Goal: Participate in discussion: Engage in conversation with other users on a specific topic

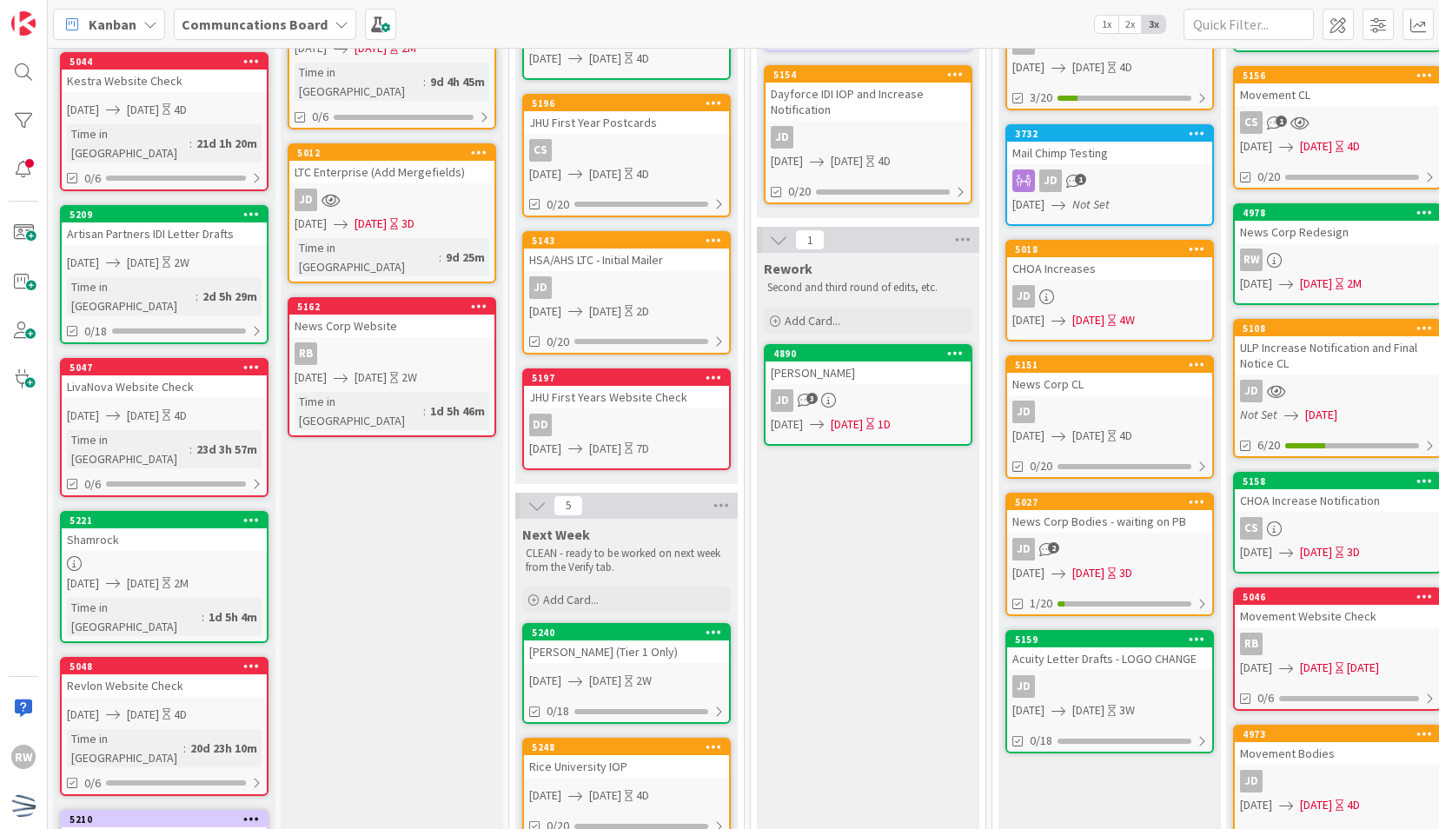
scroll to position [0, 1]
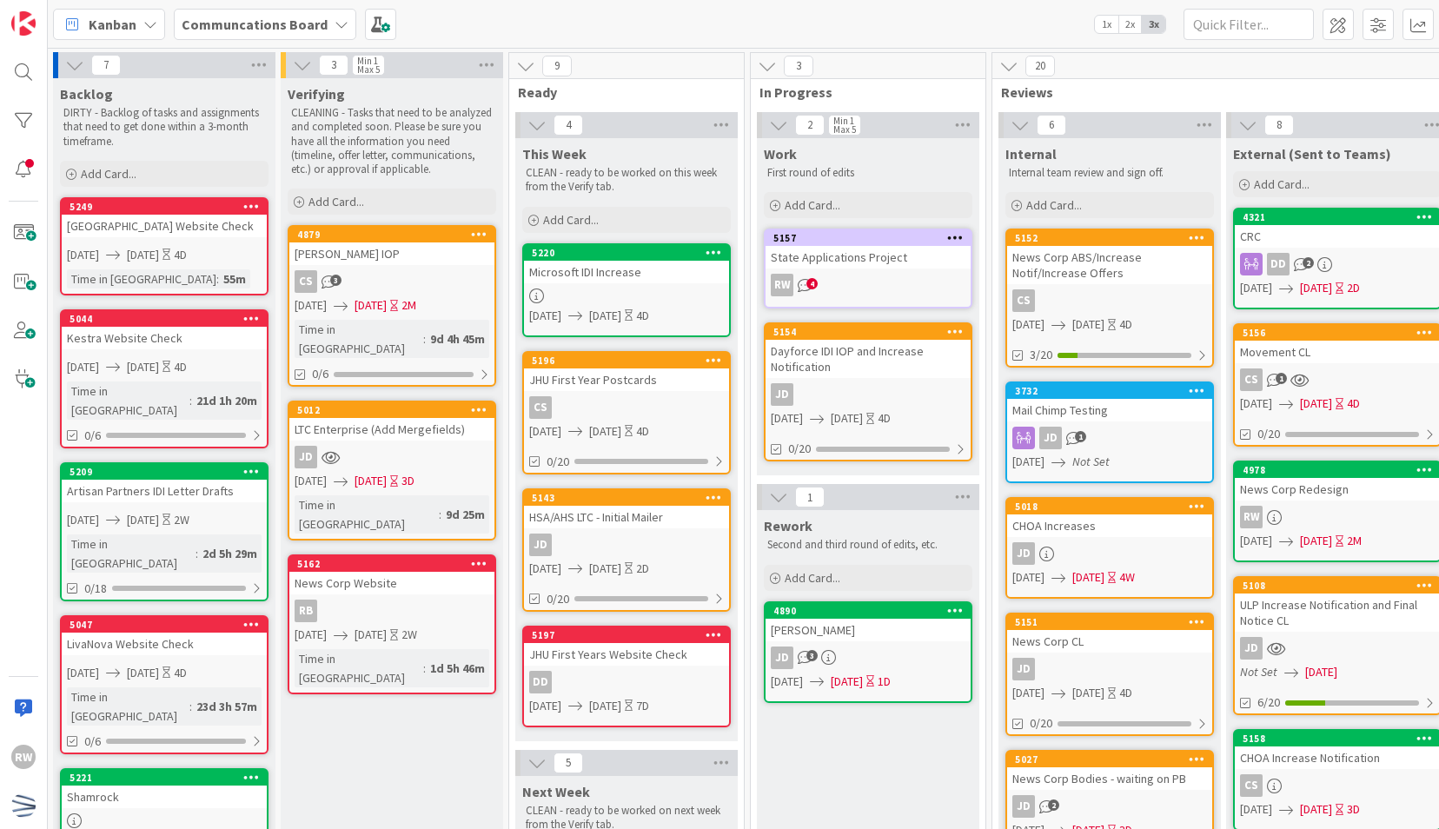
click at [752, 505] on div "3 In Progress 2 Min 1 Max 5 Work First round of edits Add Card... 5157 State Ap…" at bounding box center [868, 780] width 236 height 1457
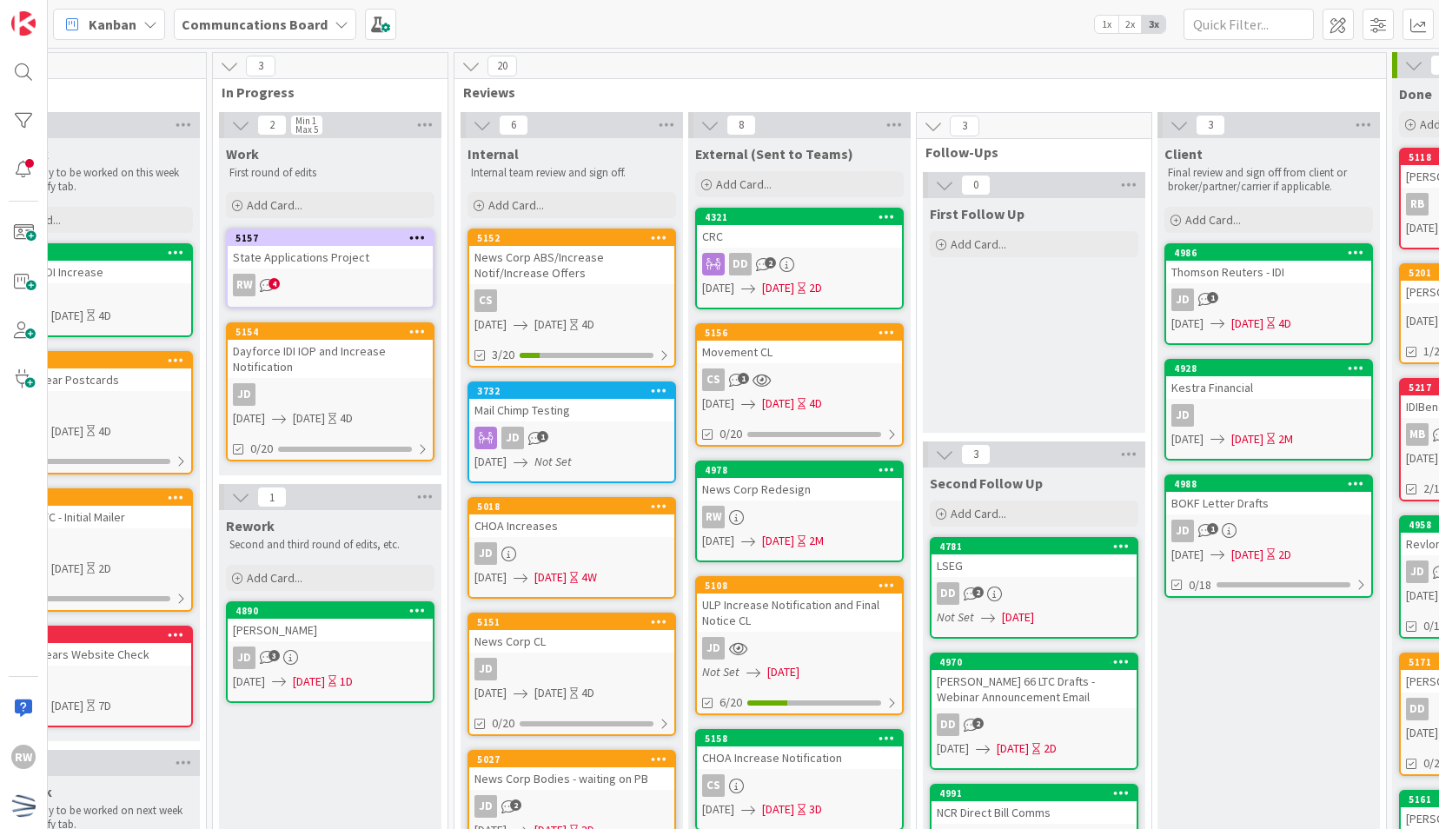
scroll to position [0, 823]
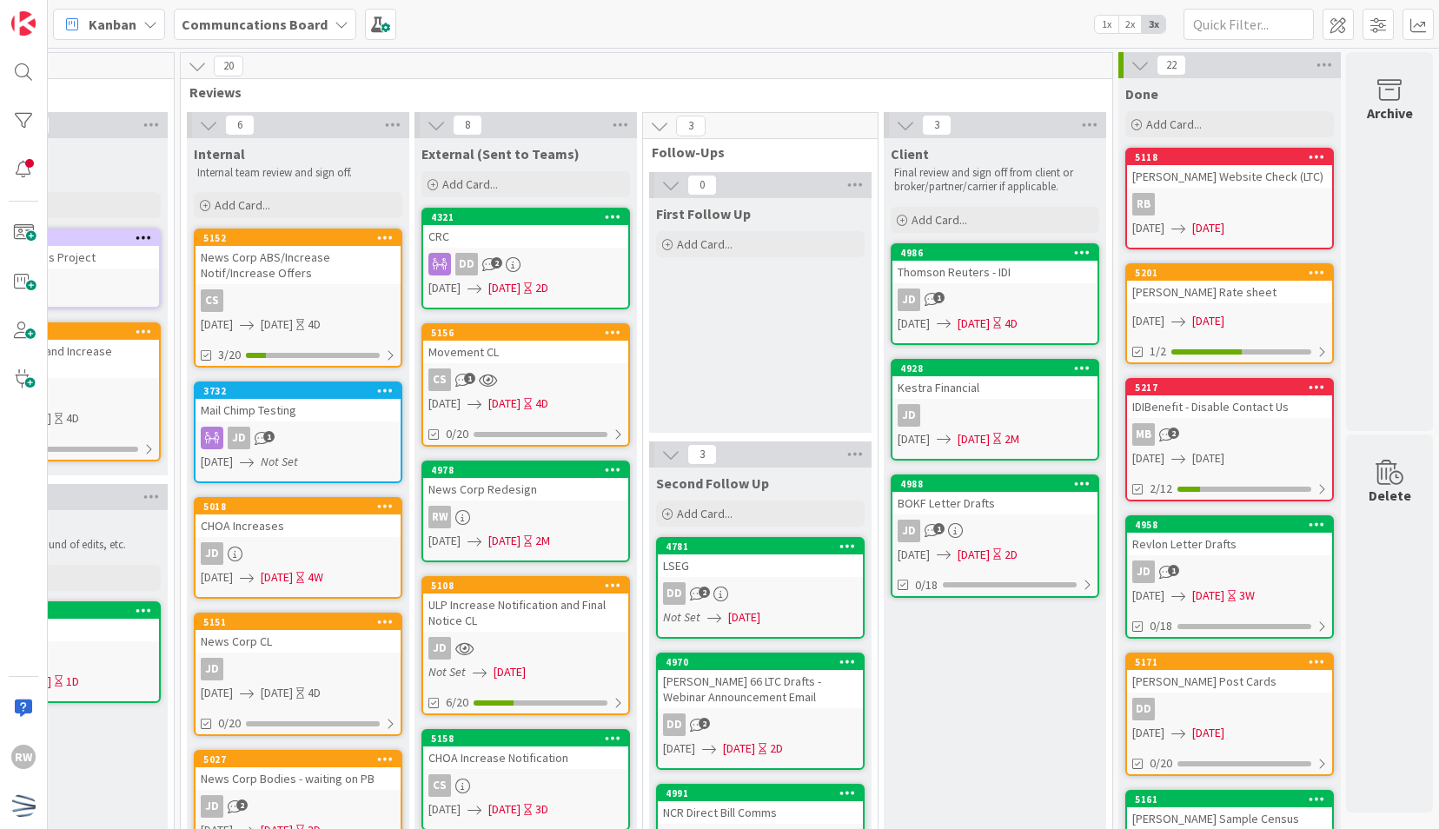
click at [736, 399] on div "First Follow Up Add Card..." at bounding box center [760, 315] width 222 height 235
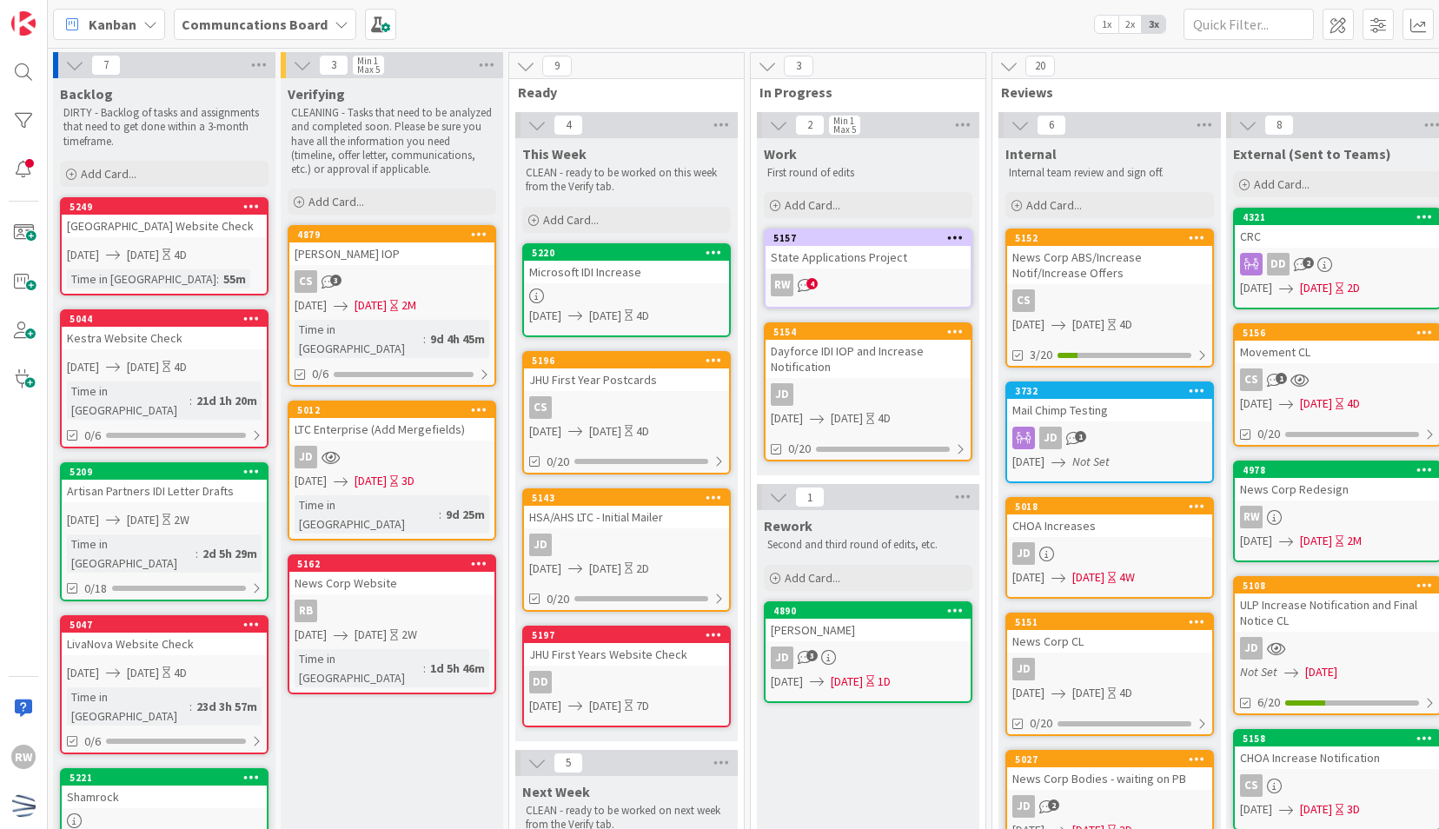
scroll to position [0, 0]
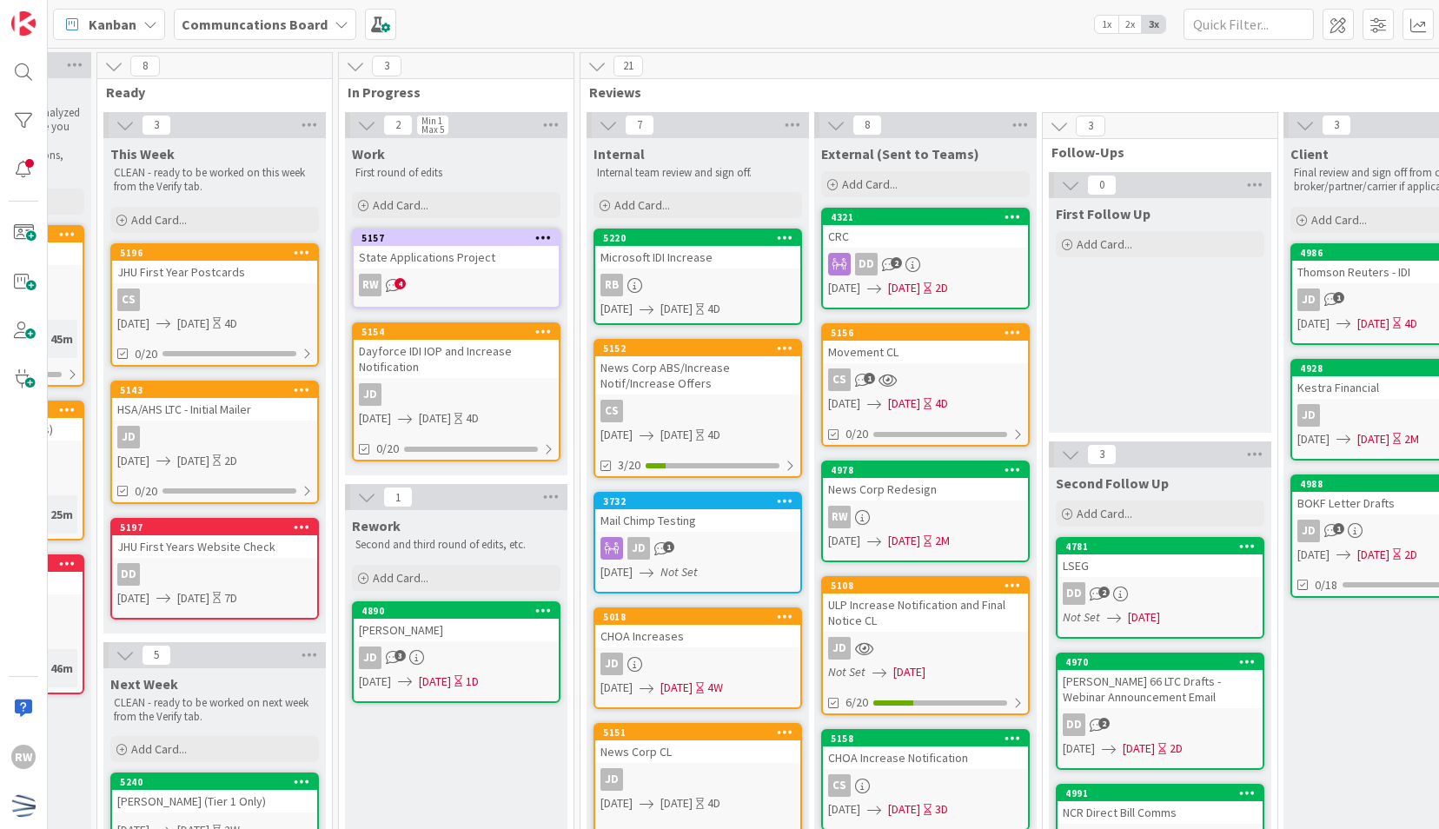
scroll to position [0, 414]
click at [985, 231] on div "CRC" at bounding box center [924, 236] width 205 height 23
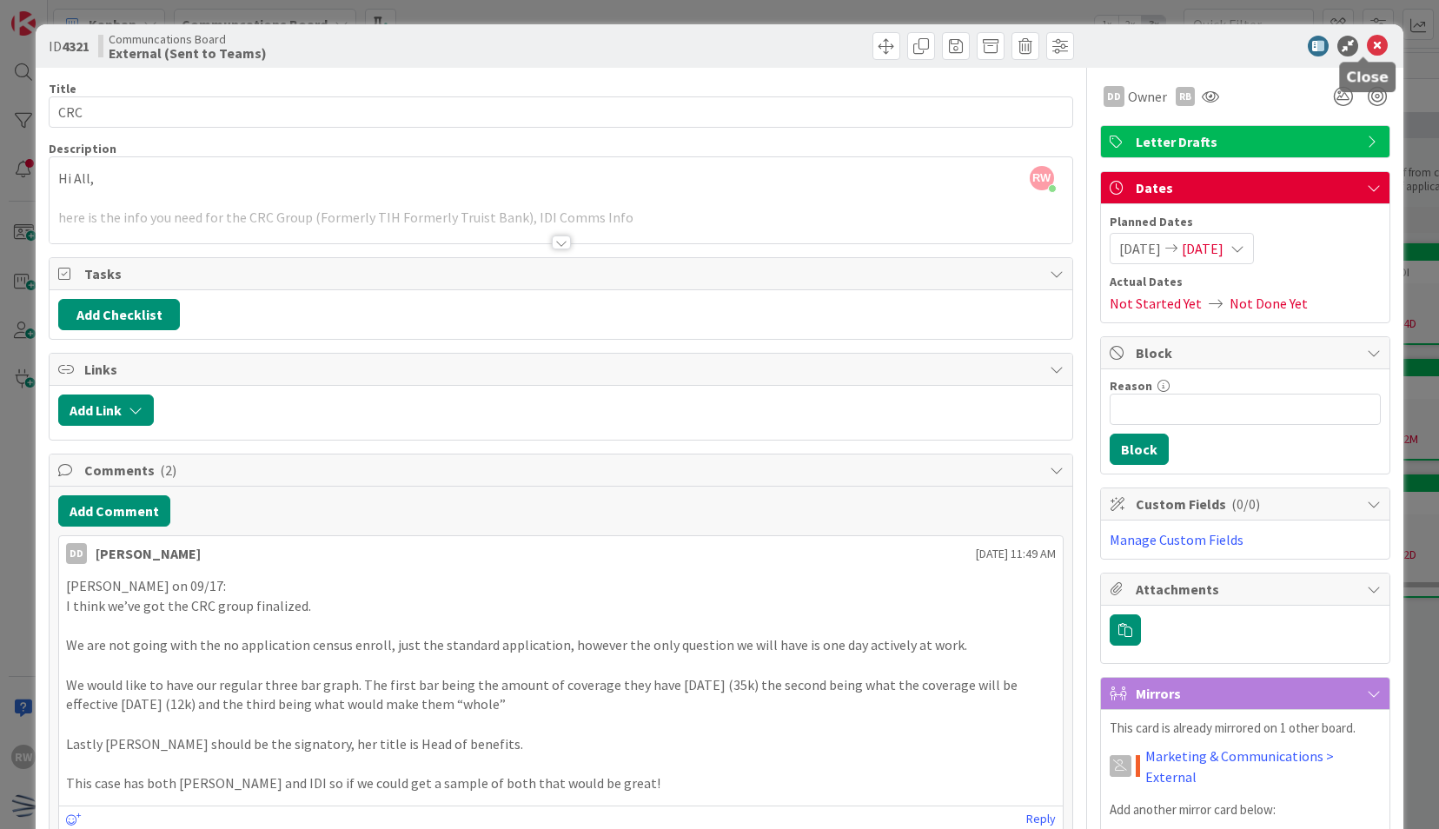
click at [1368, 40] on icon at bounding box center [1377, 46] width 21 height 21
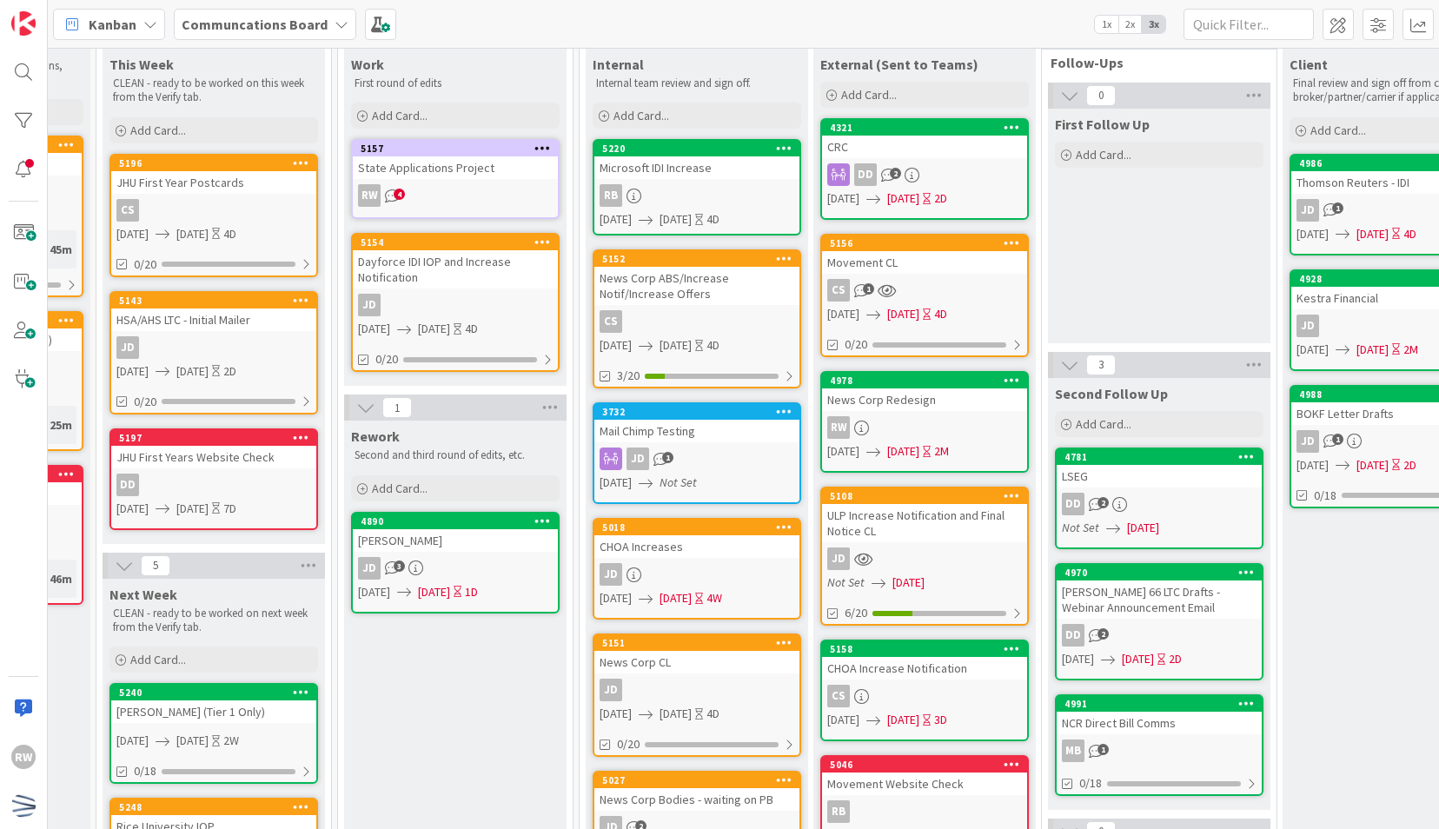
scroll to position [90, 377]
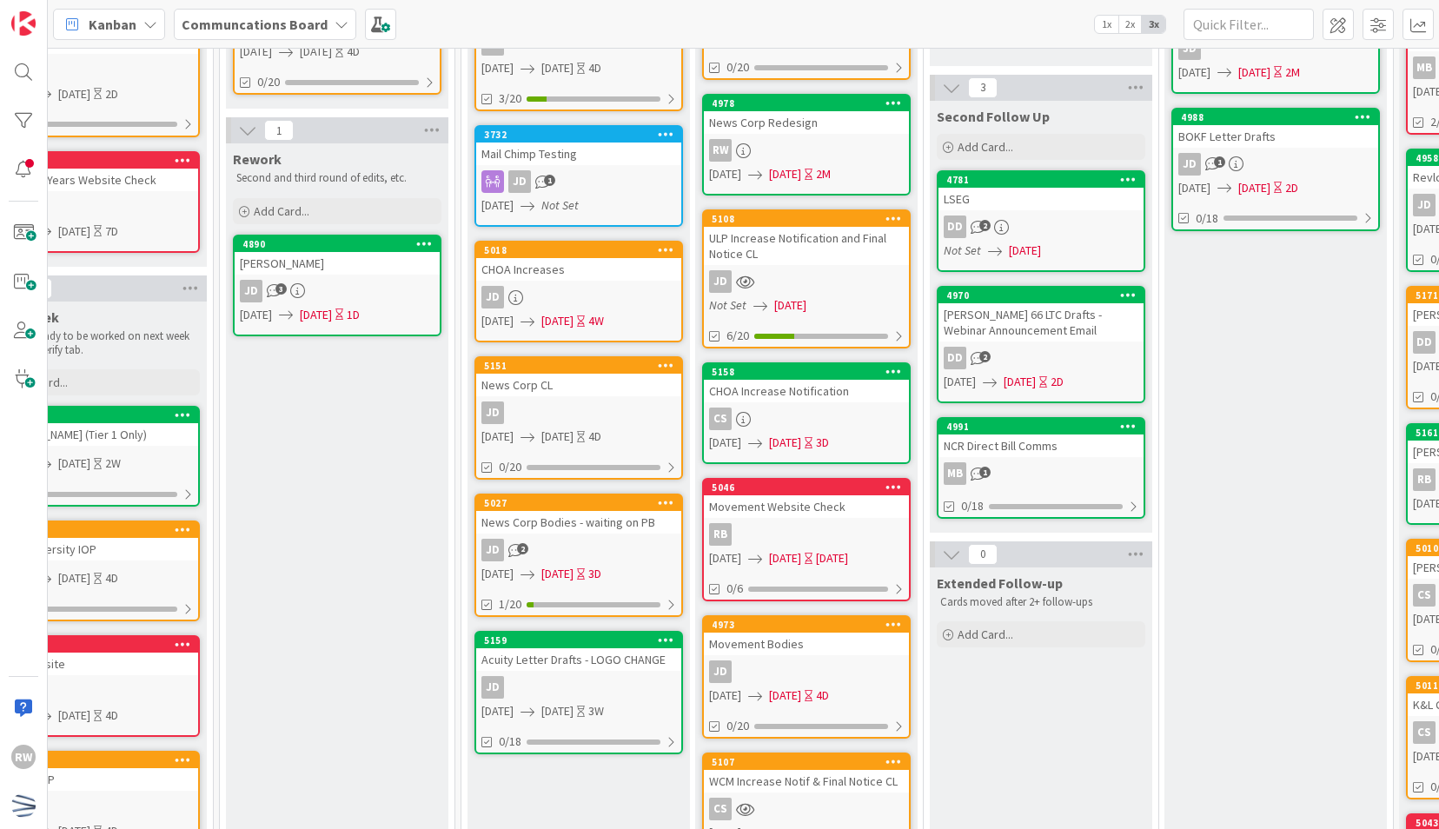
scroll to position [0, 532]
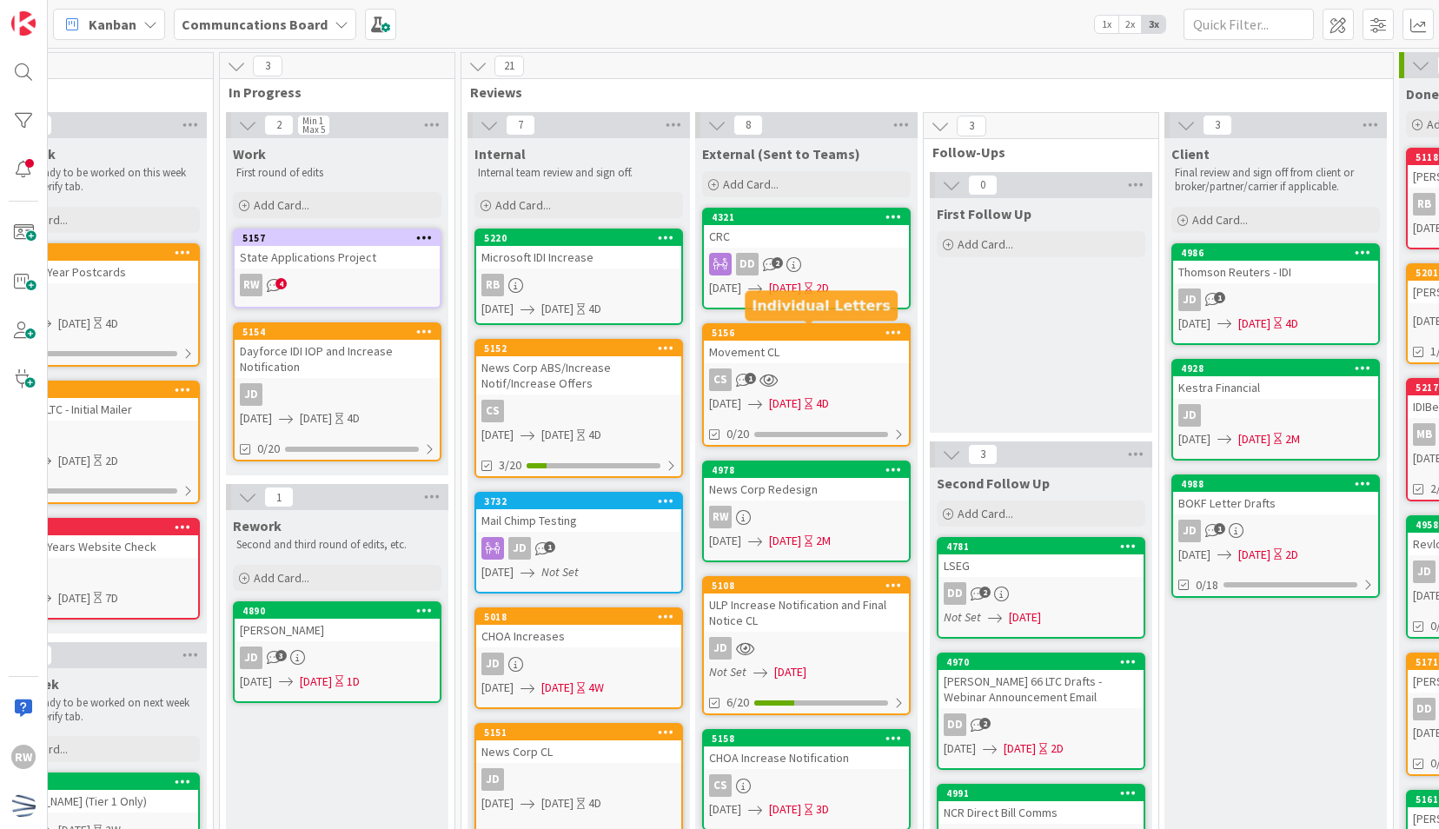
click at [857, 341] on div "Movement CL" at bounding box center [806, 352] width 205 height 23
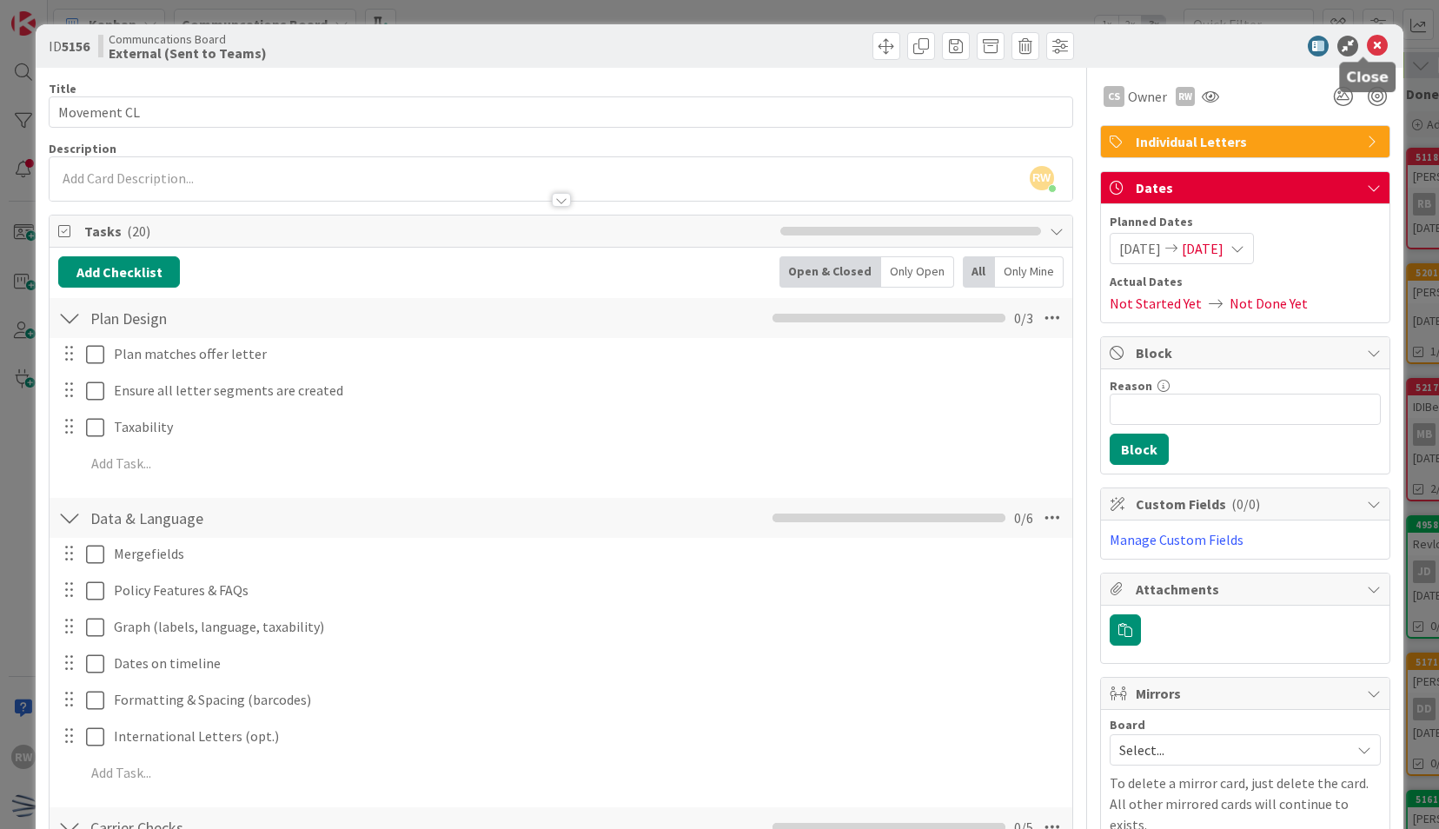
click at [1367, 53] on icon at bounding box center [1377, 46] width 21 height 21
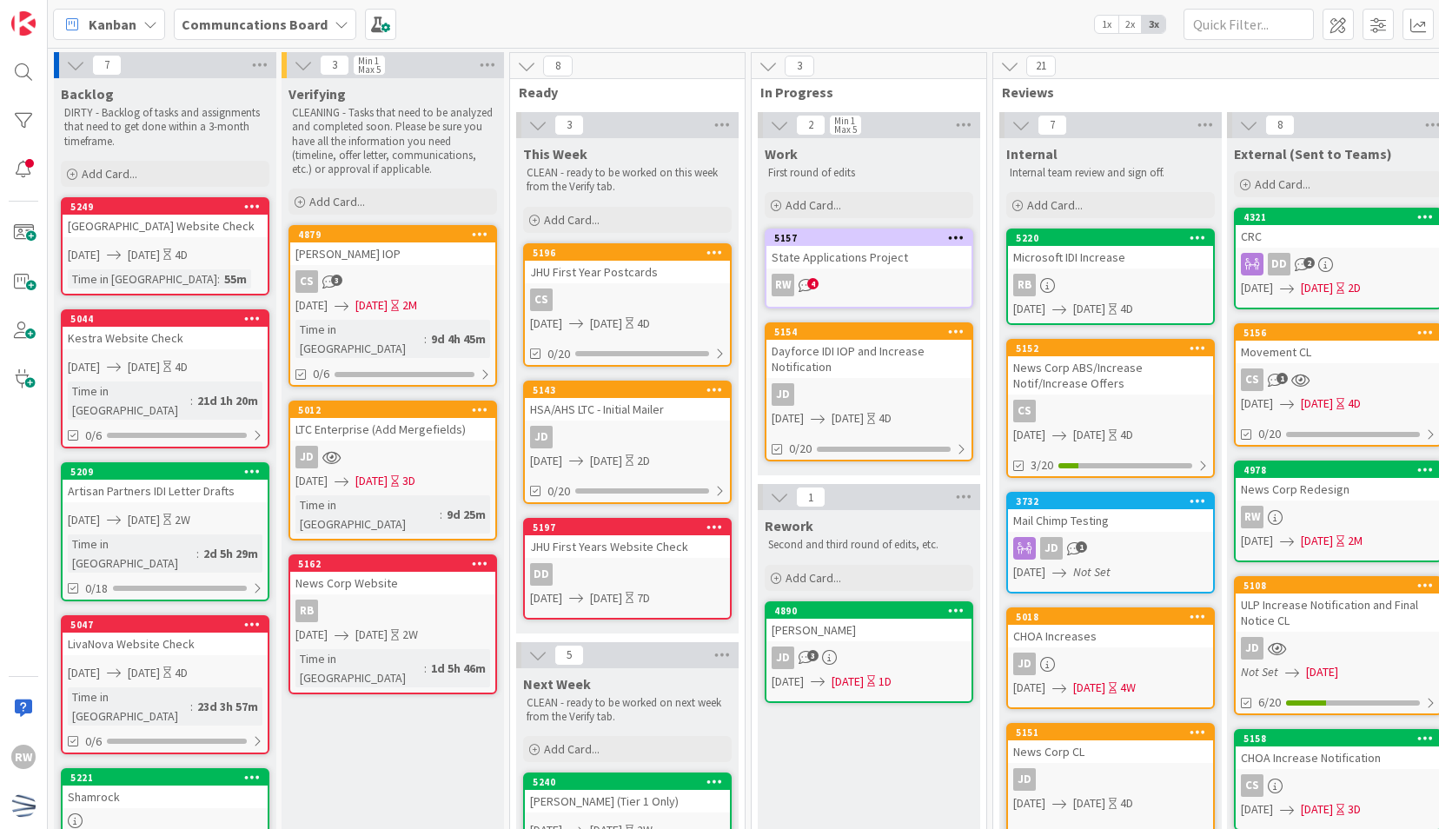
click at [408, 719] on div "Verifying CLEANING - Tasks that need to be analyzed and completed soon. Please …" at bounding box center [393, 787] width 222 height 1418
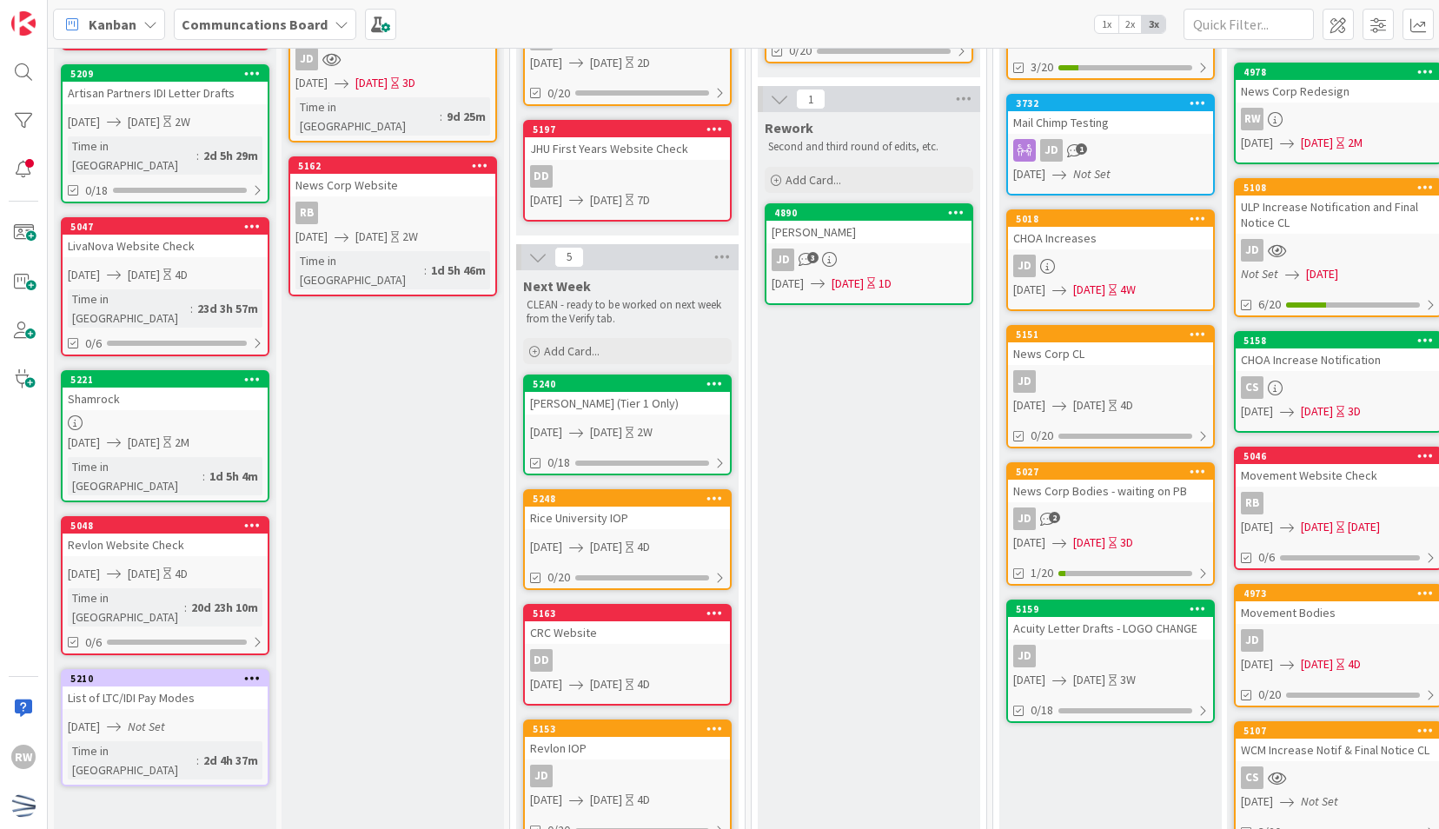
click at [170, 686] on div "List of LTC/IDI Pay Modes" at bounding box center [165, 697] width 205 height 23
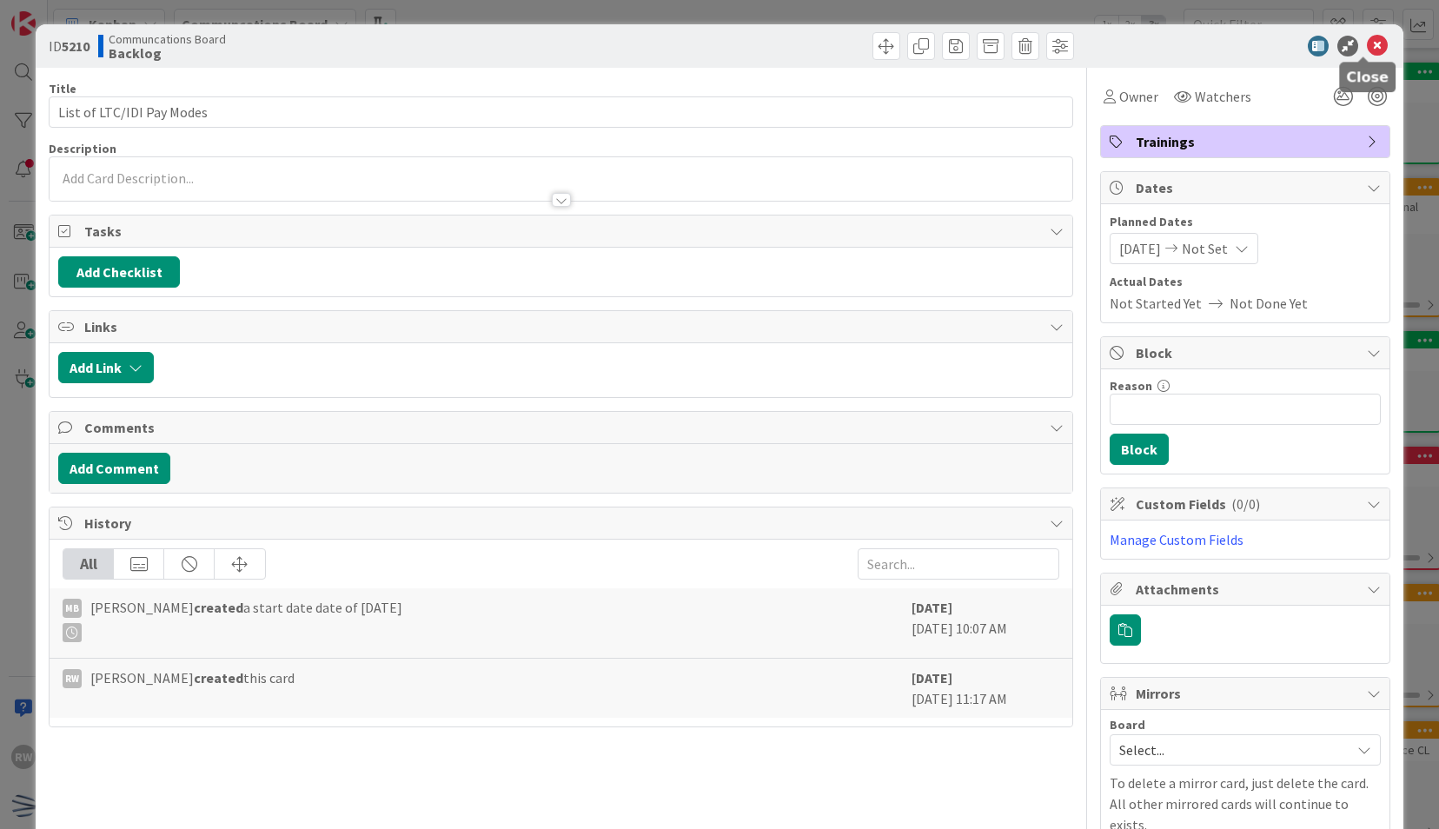
click at [1367, 51] on icon at bounding box center [1377, 46] width 21 height 21
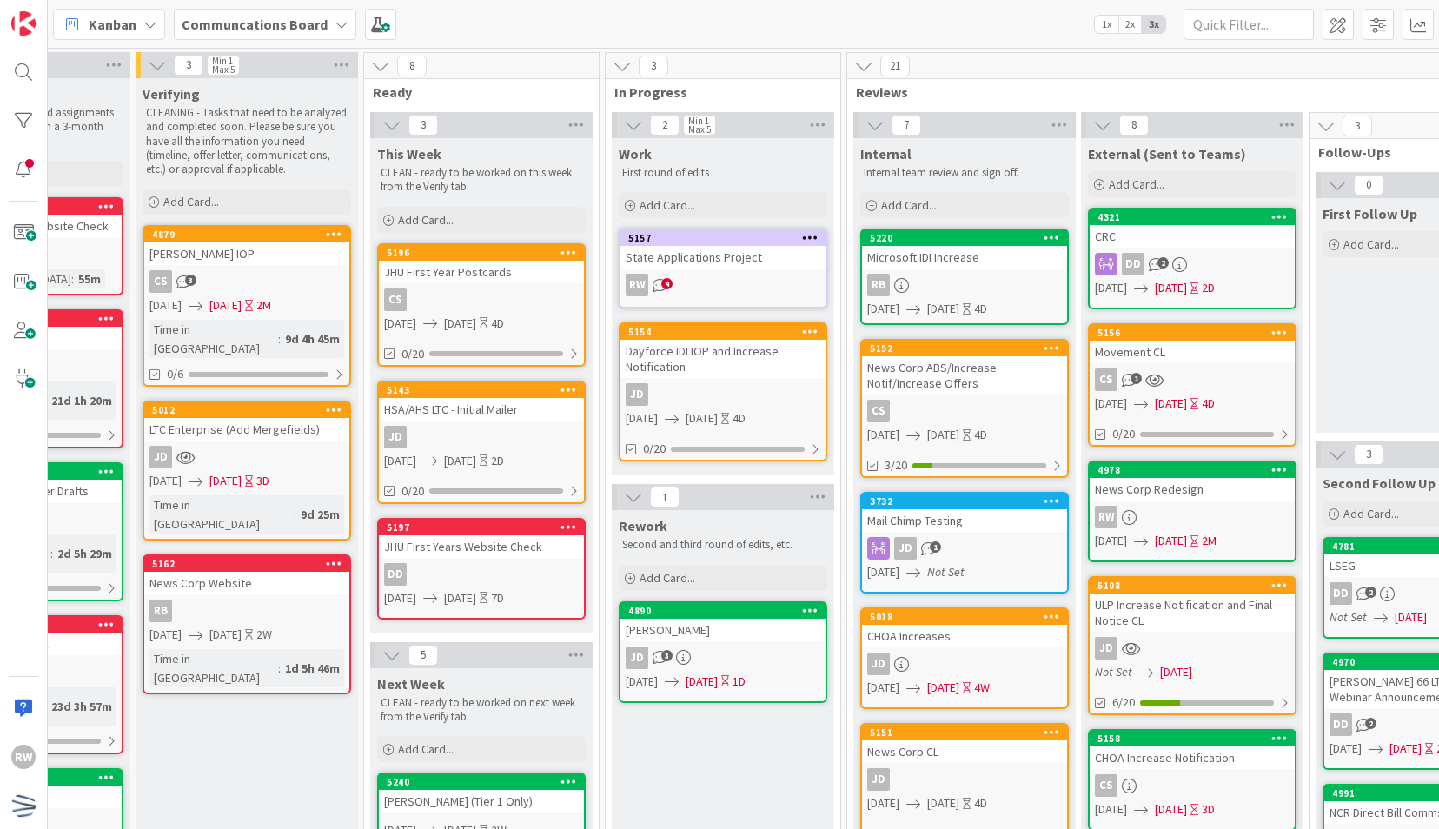
scroll to position [0, 156]
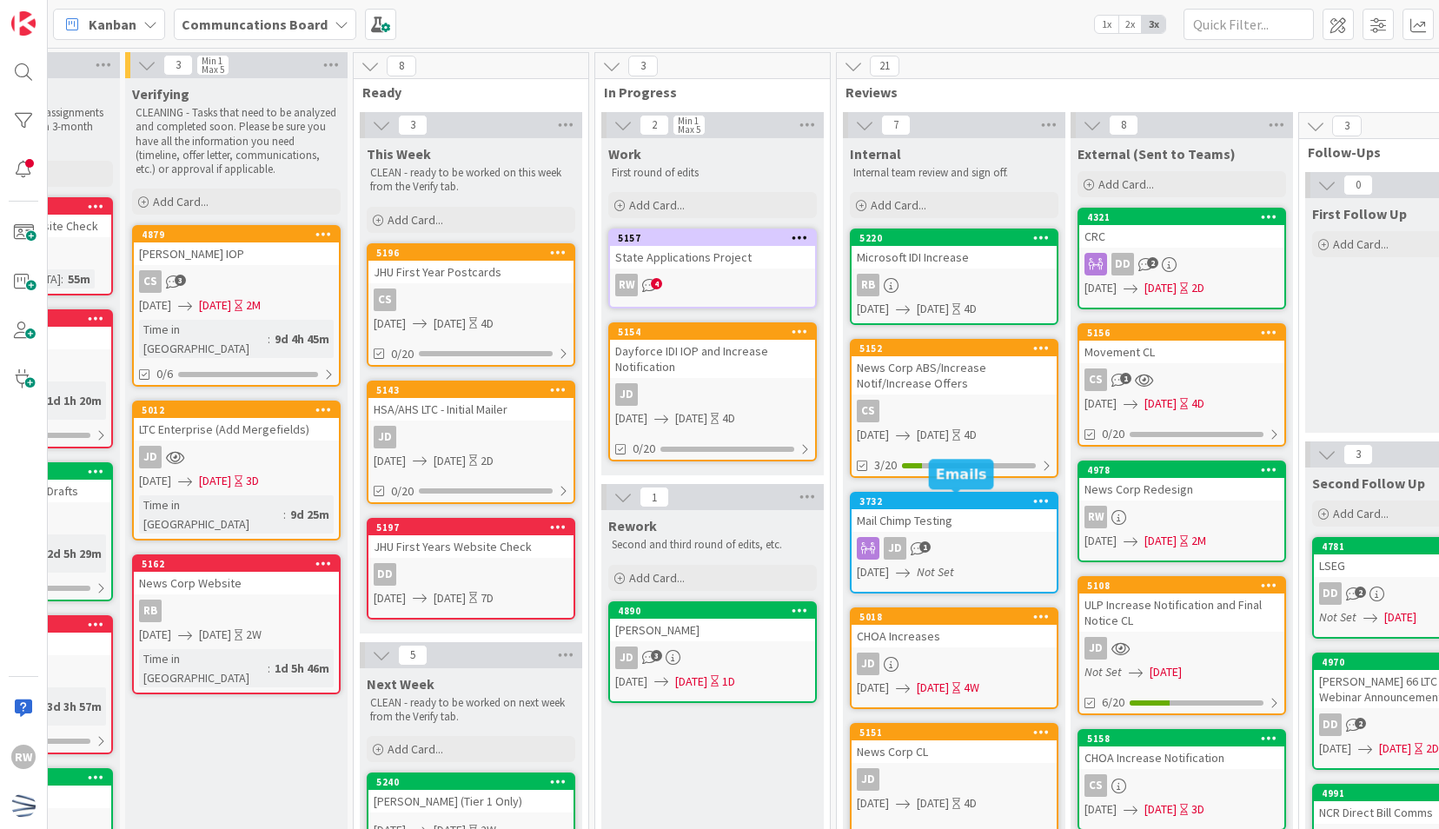
click at [912, 531] on div "Mail Chimp Testing" at bounding box center [954, 520] width 205 height 23
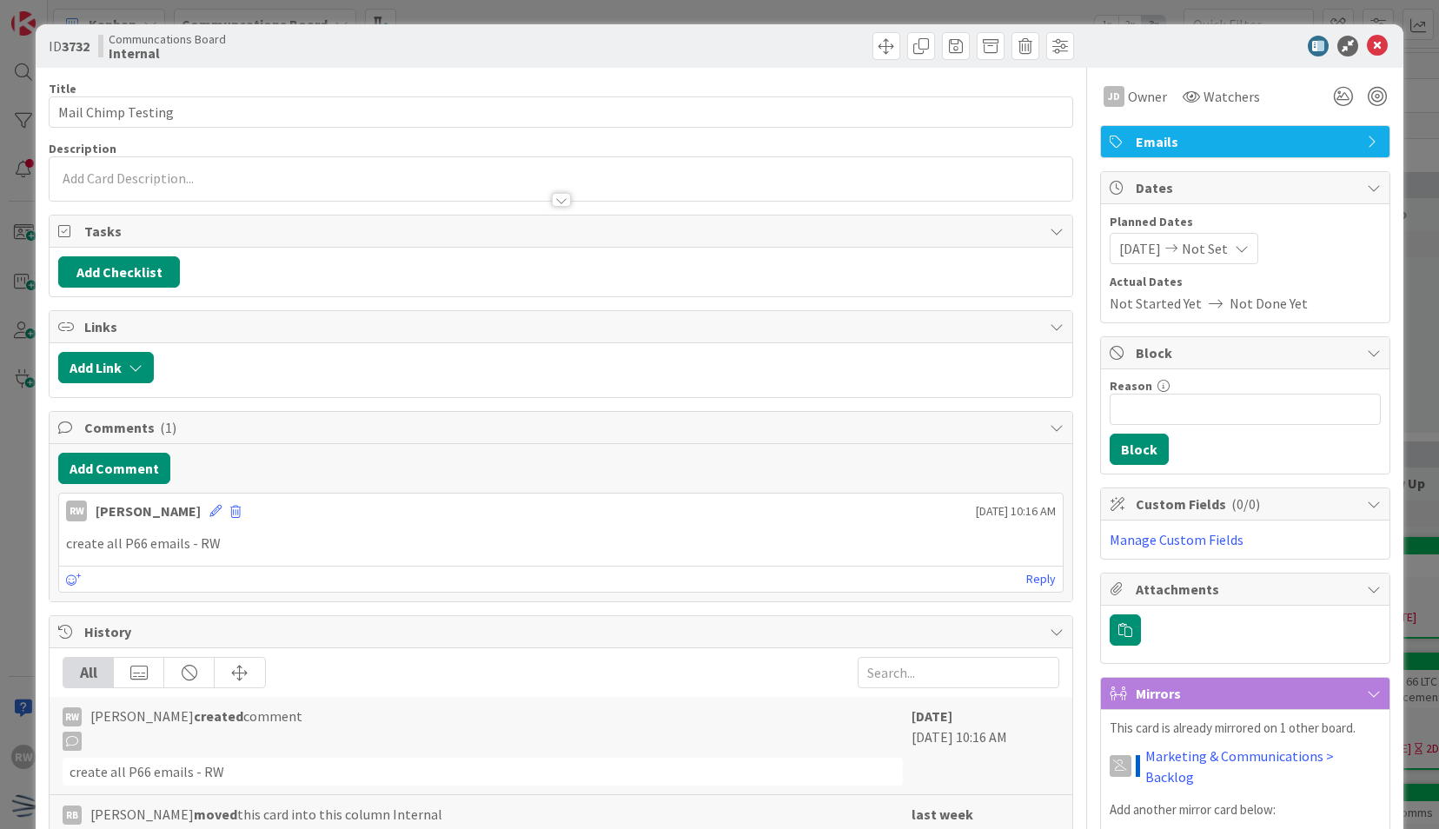
click at [136, 444] on div "Add Comment RW [PERSON_NAME] [DATE] 10:16 AM create all P66 emails - RW [DATE] …" at bounding box center [561, 522] width 1022 height 157
click at [141, 456] on button "Add Comment" at bounding box center [114, 468] width 112 height 31
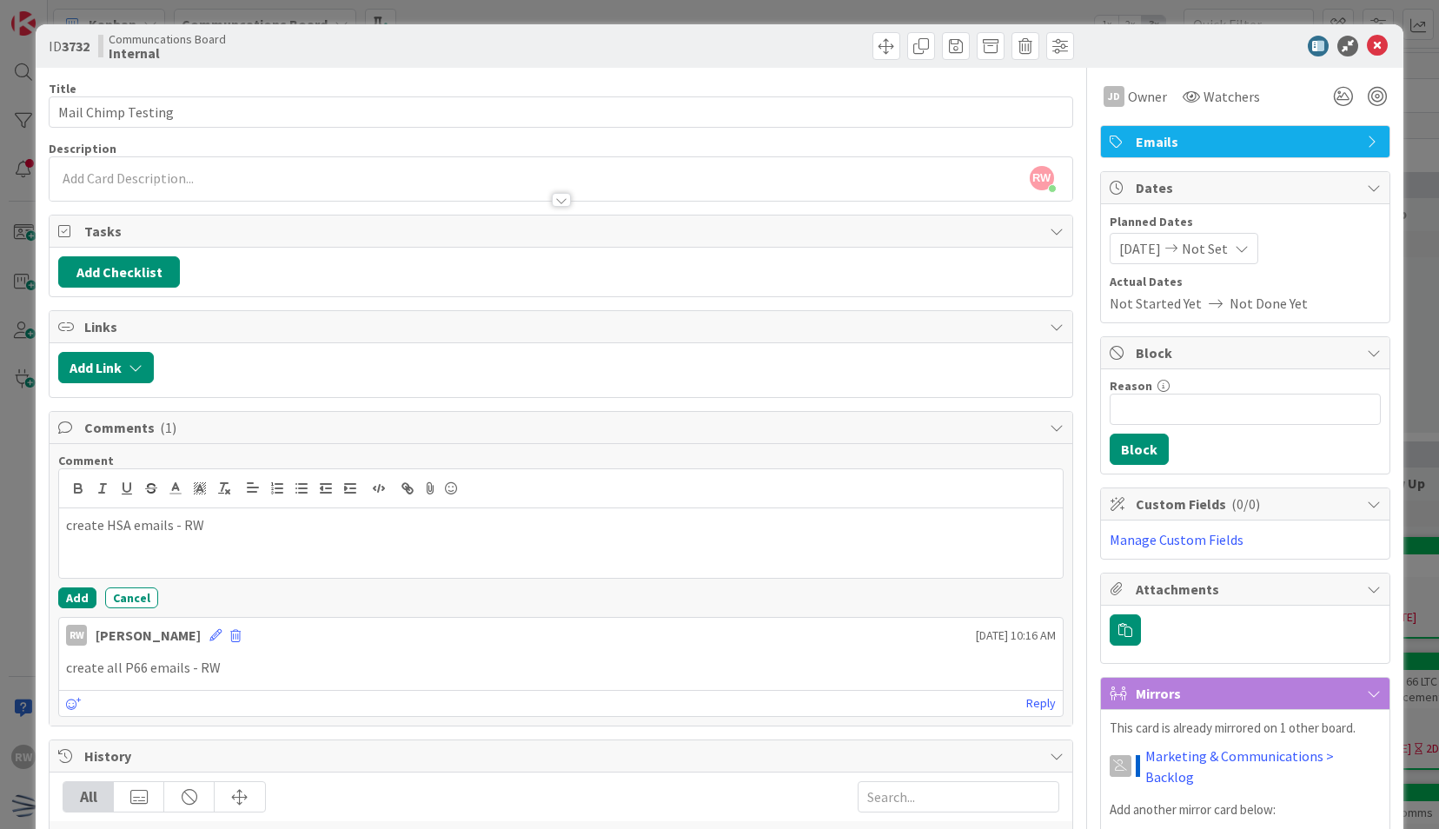
click at [128, 519] on p "create HSA emails - RW" at bounding box center [560, 525] width 989 height 20
click at [129, 517] on p "create HSA UW emails - RW" at bounding box center [560, 525] width 989 height 20
click at [72, 593] on button "Add" at bounding box center [77, 597] width 38 height 21
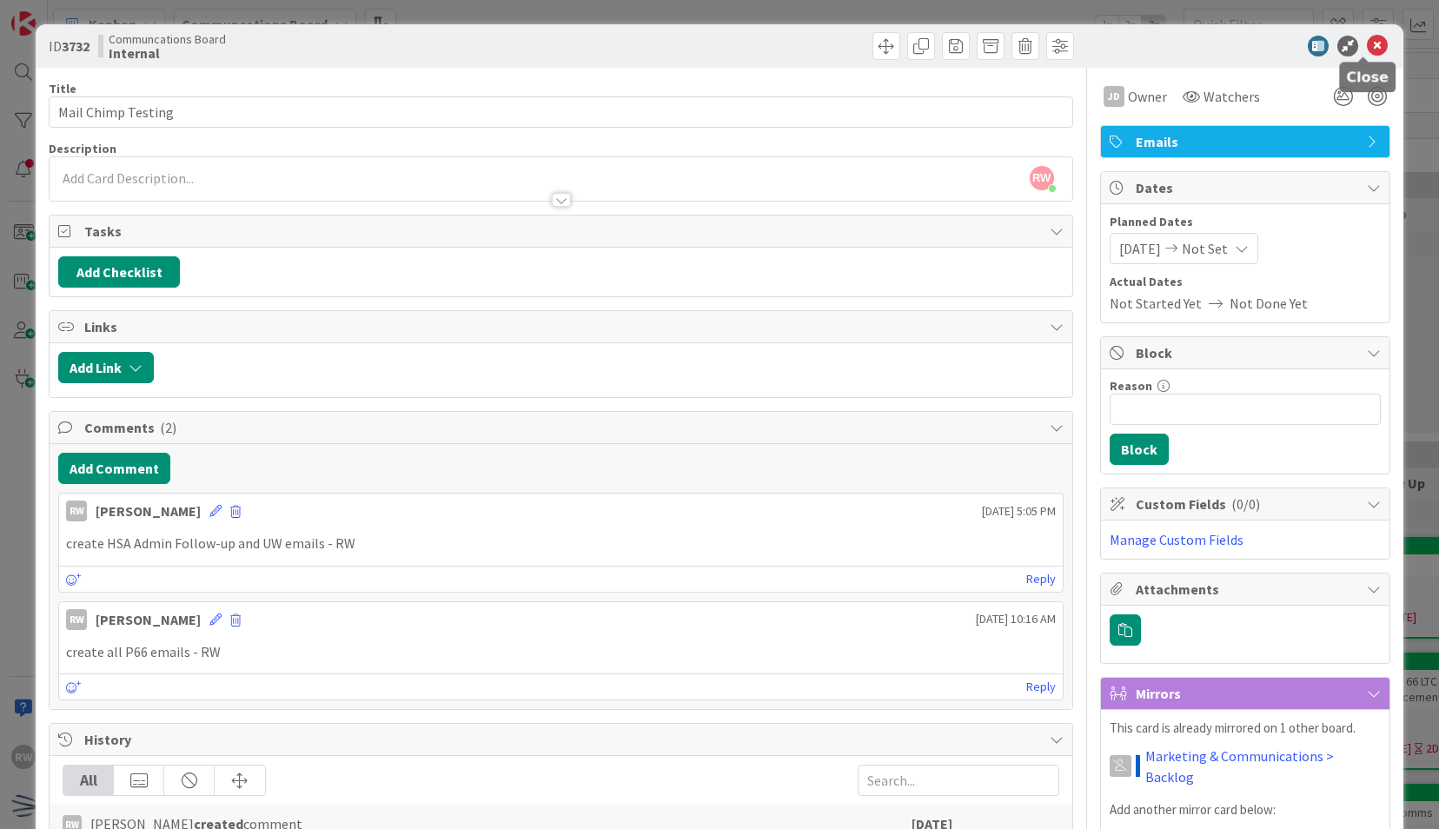
click at [1368, 43] on icon at bounding box center [1377, 46] width 21 height 21
